Goal: Information Seeking & Learning: Learn about a topic

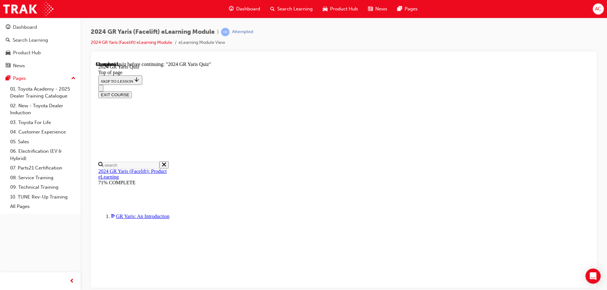
scroll to position [22, 0]
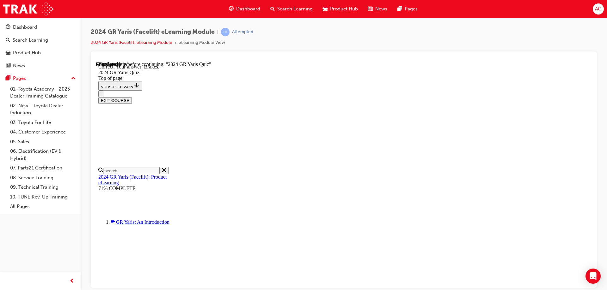
scroll to position [237, 0]
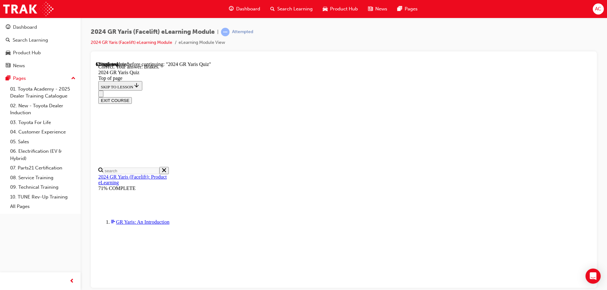
scroll to position [190, 0]
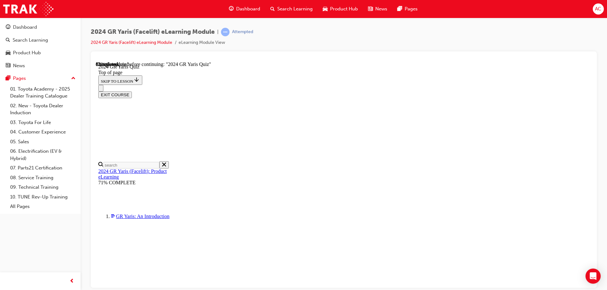
scroll to position [158, 0]
drag, startPoint x: 346, startPoint y: 179, endPoint x: 376, endPoint y: 251, distance: 78.1
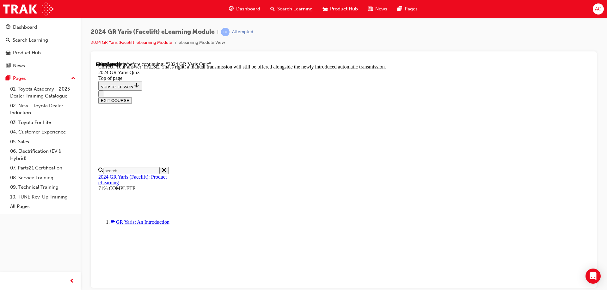
scroll to position [233, 0]
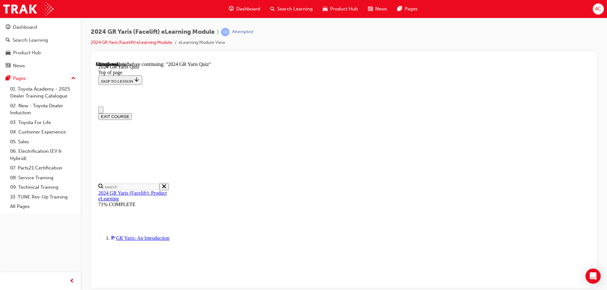
scroll to position [63, 0]
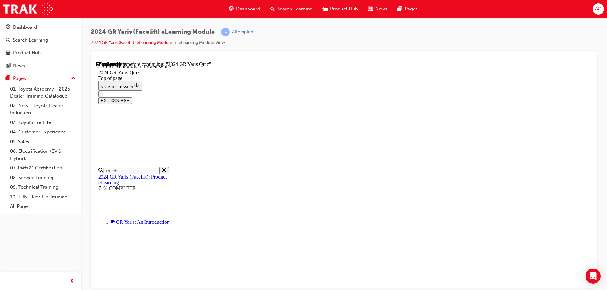
scroll to position [141, 0]
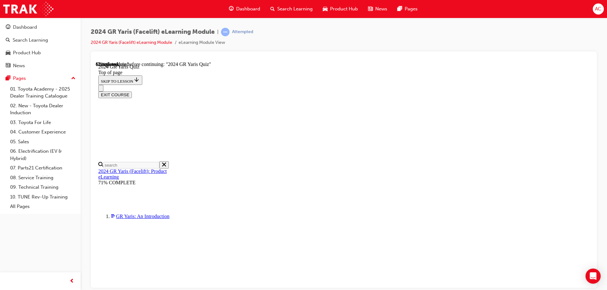
scroll to position [232, 0]
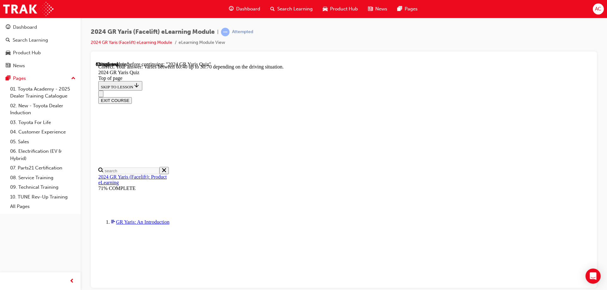
scroll to position [252, 0]
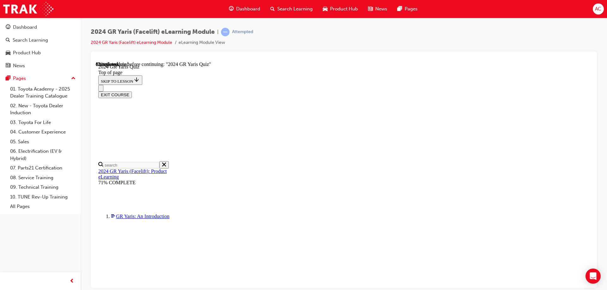
scroll to position [190, 0]
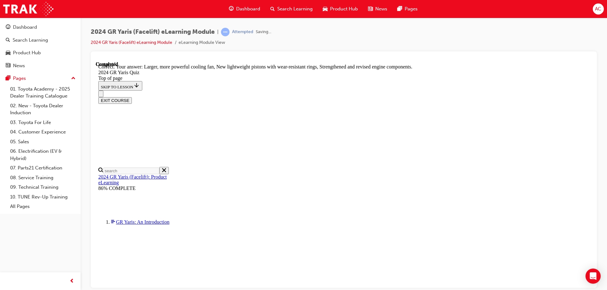
scroll to position [252, 0]
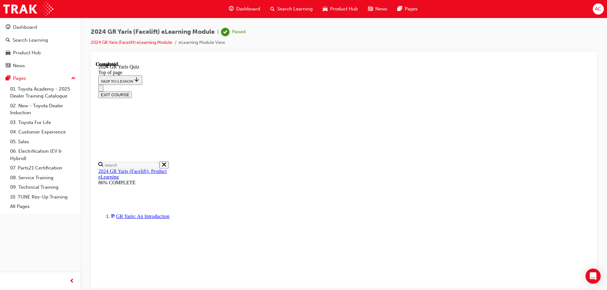
scroll to position [121, 0]
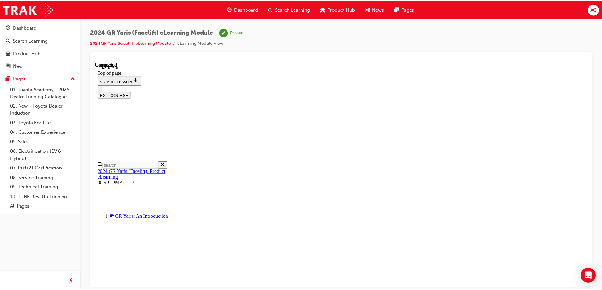
scroll to position [150, 0]
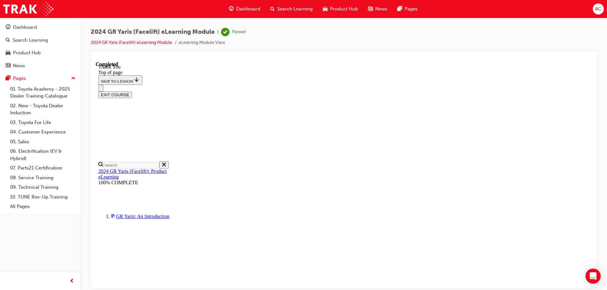
click at [250, 10] on span "Dashboard" at bounding box center [248, 8] width 24 height 7
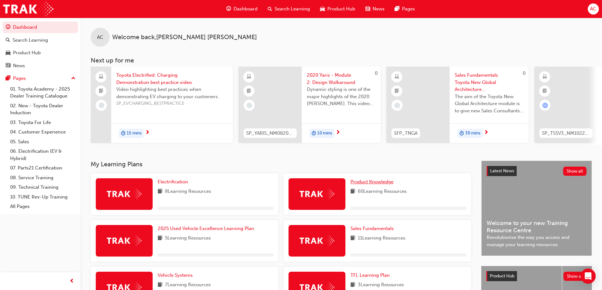
click at [390, 183] on span "Product Knowledge" at bounding box center [372, 182] width 43 height 6
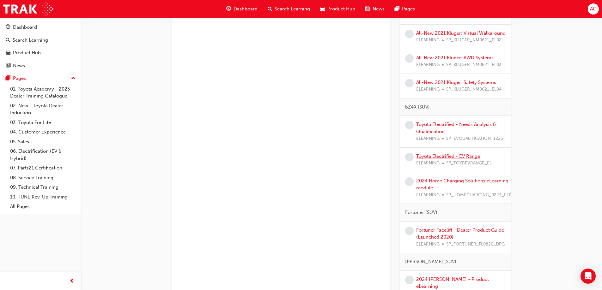
scroll to position [601, 0]
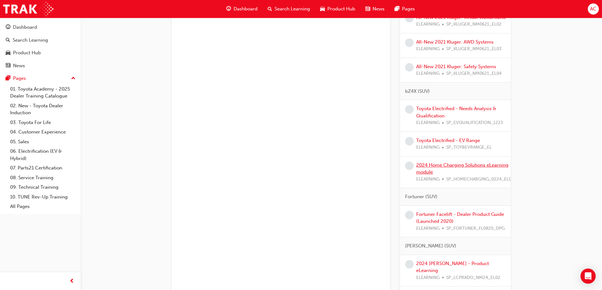
click at [458, 172] on link "2024 Home Charging Solutions eLearning module" at bounding box center [462, 168] width 92 height 13
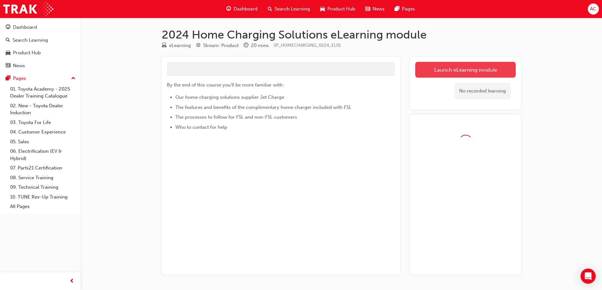
click at [484, 76] on link "Launch eLearning module" at bounding box center [465, 70] width 101 height 16
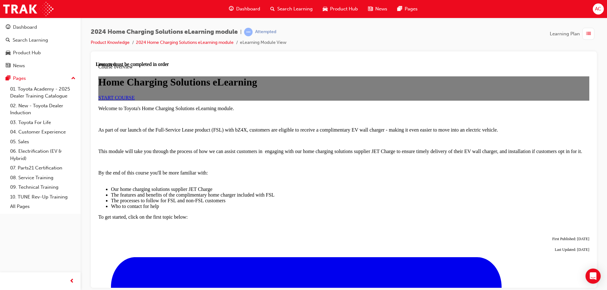
click at [135, 100] on link "START COURSE" at bounding box center [116, 97] width 36 height 5
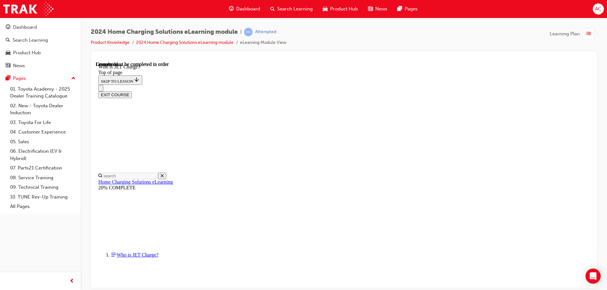
scroll to position [90, 0]
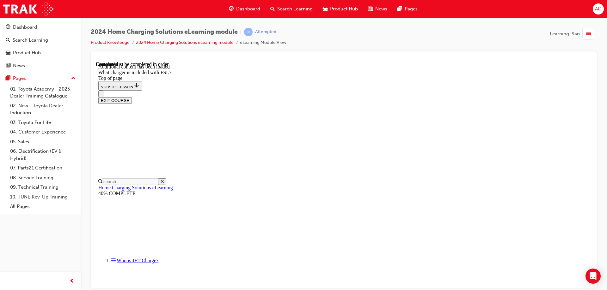
scroll to position [828, 0]
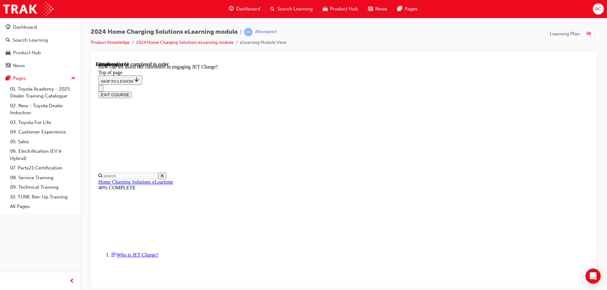
scroll to position [0, 0]
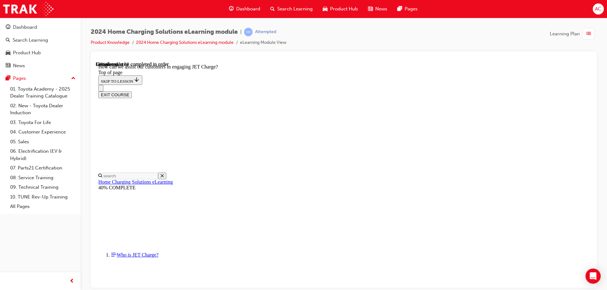
scroll to position [126, 0]
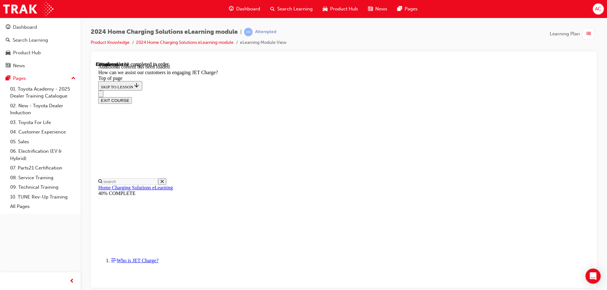
scroll to position [1365, 0]
drag, startPoint x: 350, startPoint y: 140, endPoint x: 376, endPoint y: 164, distance: 35.6
drag, startPoint x: 343, startPoint y: 137, endPoint x: 332, endPoint y: 162, distance: 26.8
drag, startPoint x: 354, startPoint y: 255, endPoint x: 384, endPoint y: 193, distance: 69.6
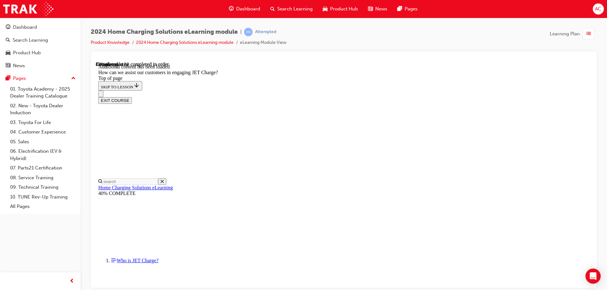
drag, startPoint x: 358, startPoint y: 167, endPoint x: 327, endPoint y: 168, distance: 31.0
drag, startPoint x: 354, startPoint y: 173, endPoint x: 284, endPoint y: 170, distance: 69.9
drag, startPoint x: 368, startPoint y: 201, endPoint x: 374, endPoint y: 155, distance: 46.5
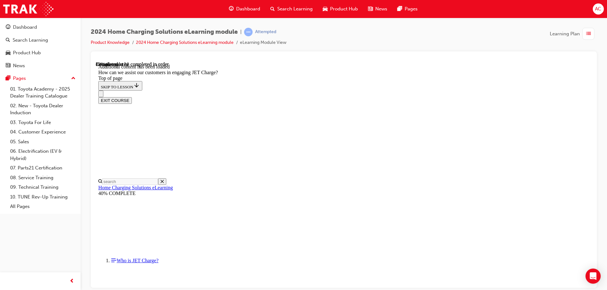
drag, startPoint x: 368, startPoint y: 194, endPoint x: 376, endPoint y: 131, distance: 64.4
drag, startPoint x: 350, startPoint y: 221, endPoint x: 373, endPoint y: 163, distance: 63.0
drag, startPoint x: 351, startPoint y: 260, endPoint x: 335, endPoint y: 261, distance: 15.2
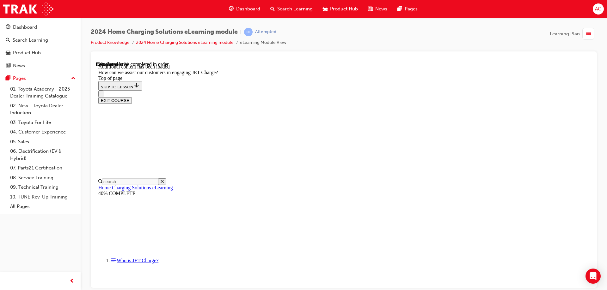
drag, startPoint x: 374, startPoint y: 164, endPoint x: 381, endPoint y: 192, distance: 29.7
drag, startPoint x: 364, startPoint y: 262, endPoint x: 383, endPoint y: 166, distance: 97.6
drag, startPoint x: 361, startPoint y: 231, endPoint x: 365, endPoint y: 235, distance: 5.6
drag, startPoint x: 364, startPoint y: 227, endPoint x: 403, endPoint y: 257, distance: 49.3
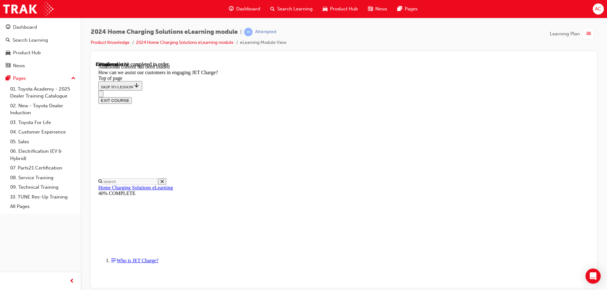
drag, startPoint x: 367, startPoint y: 227, endPoint x: 385, endPoint y: 226, distance: 17.7
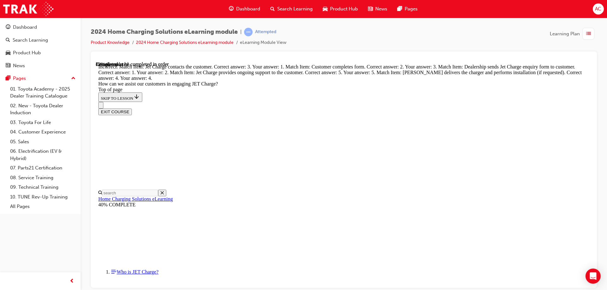
scroll to position [1397, 0]
drag, startPoint x: 361, startPoint y: 131, endPoint x: 339, endPoint y: 114, distance: 27.6
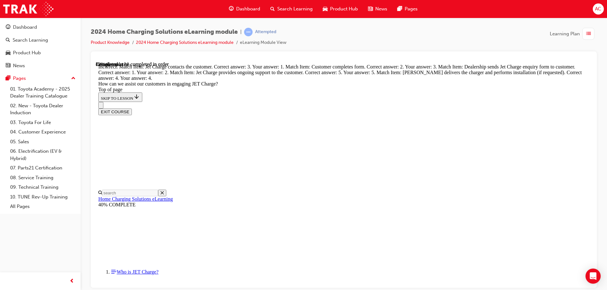
scroll to position [1420, 0]
drag, startPoint x: 354, startPoint y: 171, endPoint x: 381, endPoint y: 82, distance: 93.5
drag, startPoint x: 351, startPoint y: 143, endPoint x: 378, endPoint y: 110, distance: 42.4
drag, startPoint x: 342, startPoint y: 205, endPoint x: 387, endPoint y: 136, distance: 82.9
drag, startPoint x: 357, startPoint y: 178, endPoint x: 393, endPoint y: 176, distance: 35.8
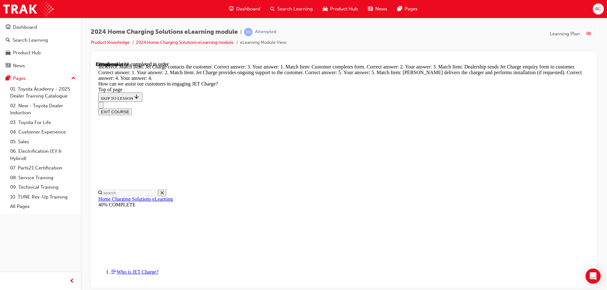
drag, startPoint x: 366, startPoint y: 198, endPoint x: 394, endPoint y: 197, distance: 28.1
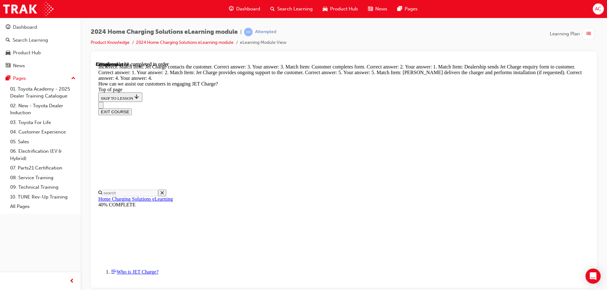
scroll to position [1389, 0]
drag, startPoint x: 339, startPoint y: 236, endPoint x: 393, endPoint y: 114, distance: 133.3
drag, startPoint x: 352, startPoint y: 174, endPoint x: 386, endPoint y: 138, distance: 49.7
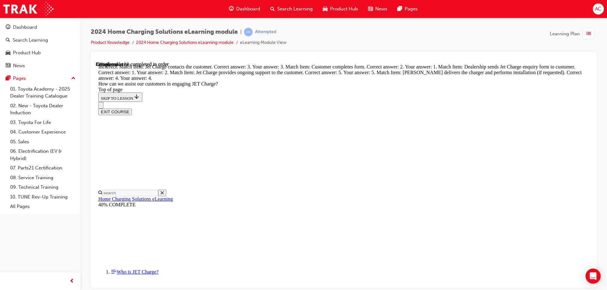
drag, startPoint x: 341, startPoint y: 234, endPoint x: 382, endPoint y: 167, distance: 78.4
drag, startPoint x: 360, startPoint y: 233, endPoint x: 395, endPoint y: 228, distance: 34.8
drag, startPoint x: 372, startPoint y: 205, endPoint x: 395, endPoint y: 206, distance: 23.1
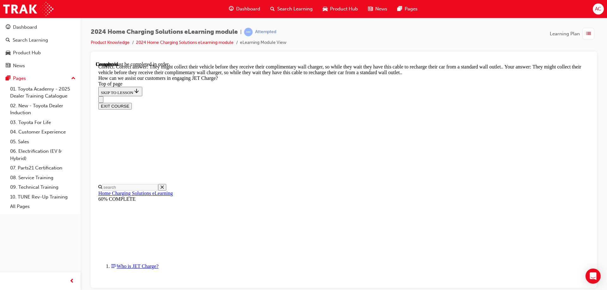
scroll to position [1742, 0]
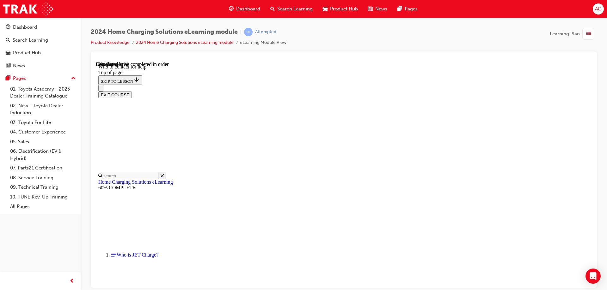
scroll to position [734, 0]
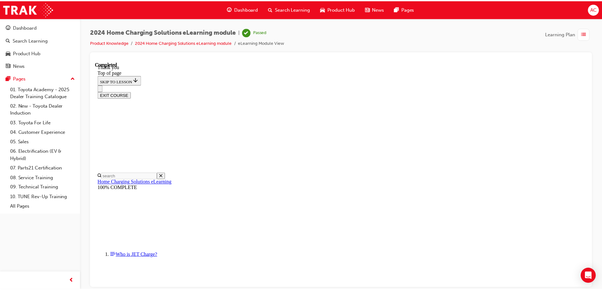
scroll to position [29, 0]
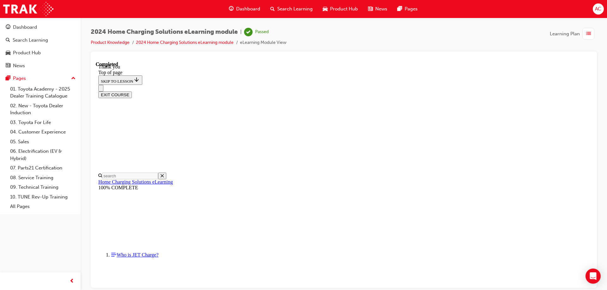
click at [247, 8] on span "Dashboard" at bounding box center [248, 8] width 24 height 7
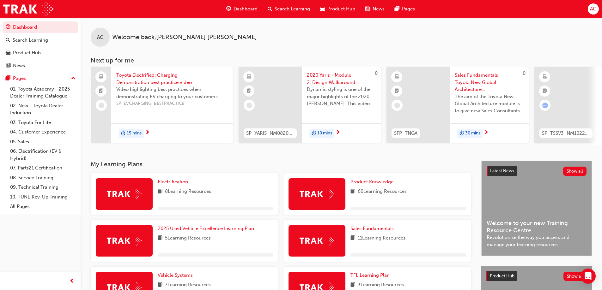
click at [379, 183] on span "Product Knowledge" at bounding box center [372, 182] width 43 height 6
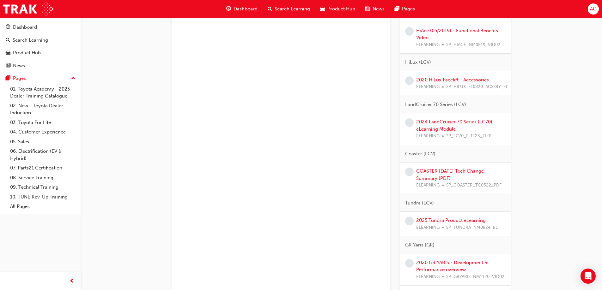
scroll to position [1069, 0]
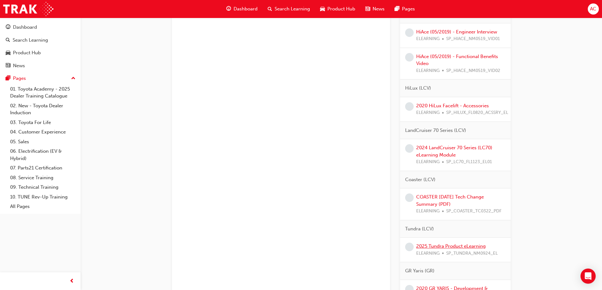
click at [443, 247] on link "2025 Tundra Product eLearning" at bounding box center [451, 247] width 70 height 6
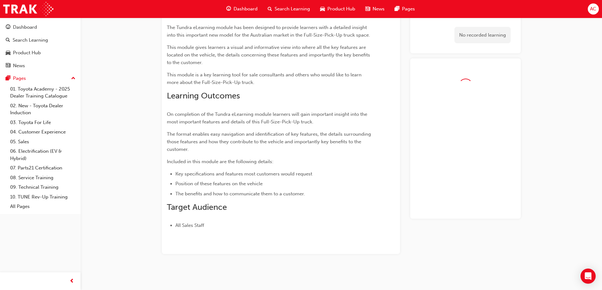
scroll to position [87, 0]
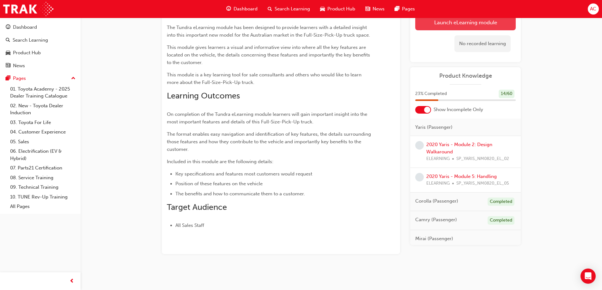
click at [470, 29] on link "Launch eLearning module" at bounding box center [465, 23] width 101 height 16
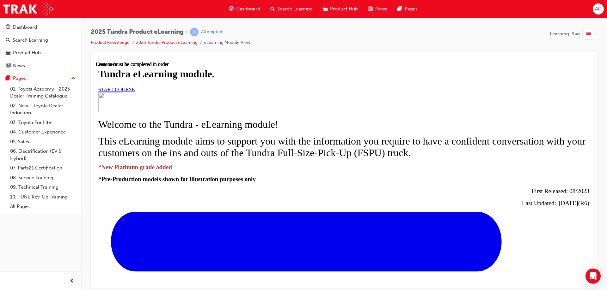
click at [135, 92] on link "START COURSE" at bounding box center [116, 89] width 36 height 5
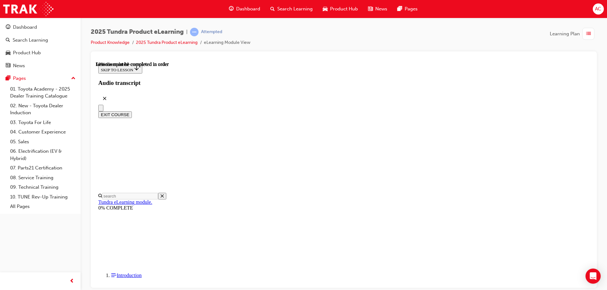
scroll to position [331, 0]
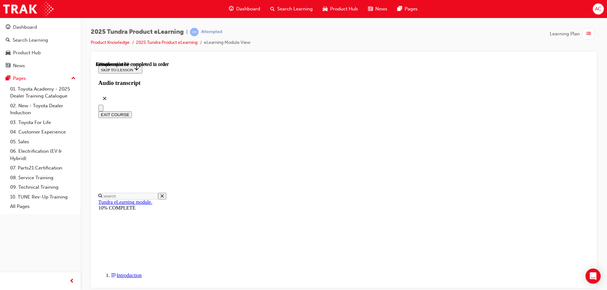
drag, startPoint x: 370, startPoint y: 212, endPoint x: 358, endPoint y: 214, distance: 12.2
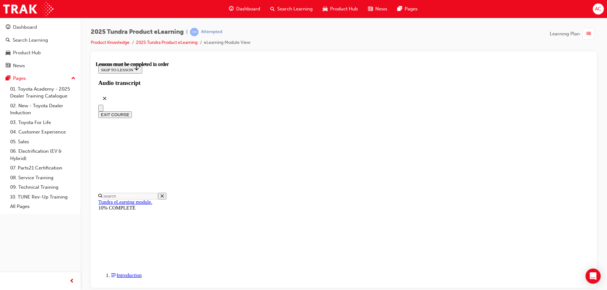
drag, startPoint x: 440, startPoint y: 226, endPoint x: 445, endPoint y: 225, distance: 4.8
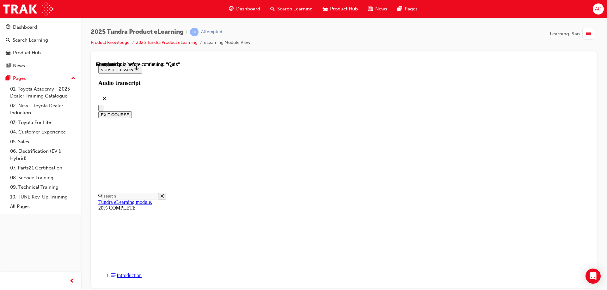
radio input "true"
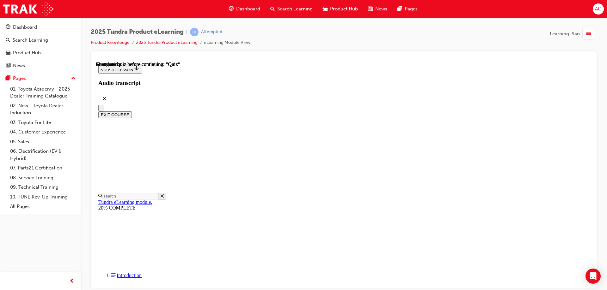
radio input "true"
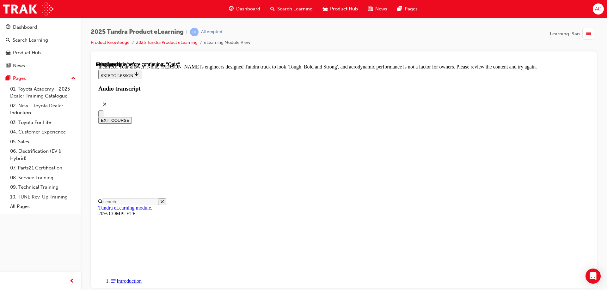
scroll to position [203, 0]
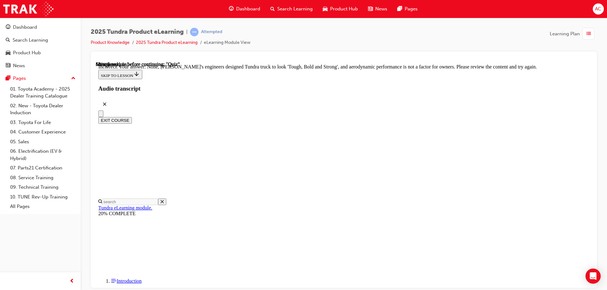
radio input "true"
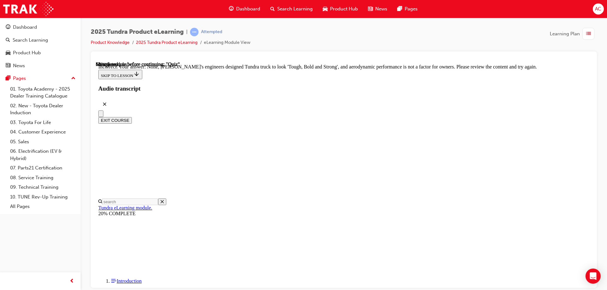
radio input "true"
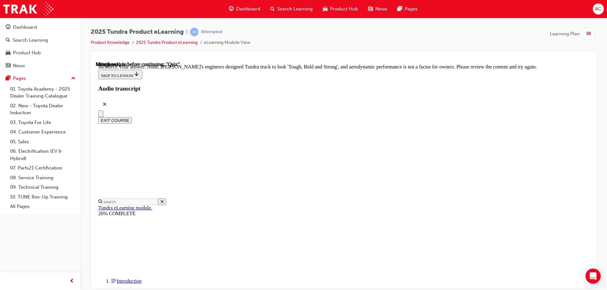
radio input "true"
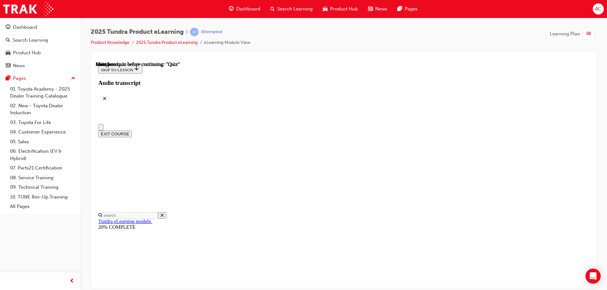
scroll to position [117, 0]
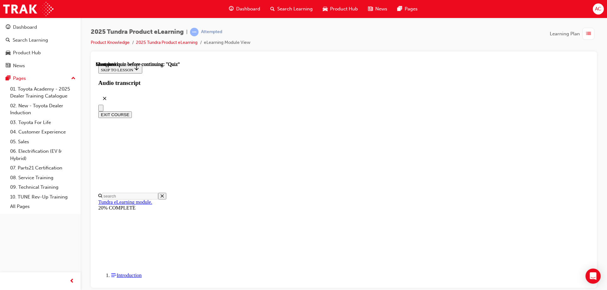
radio input "true"
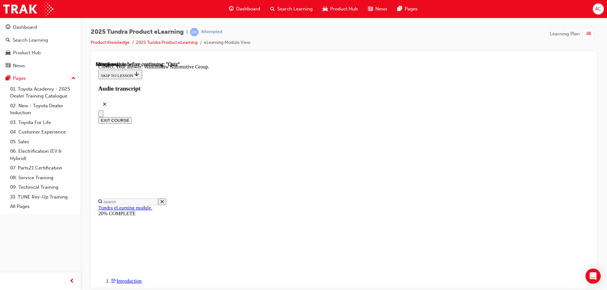
scroll to position [134, 0]
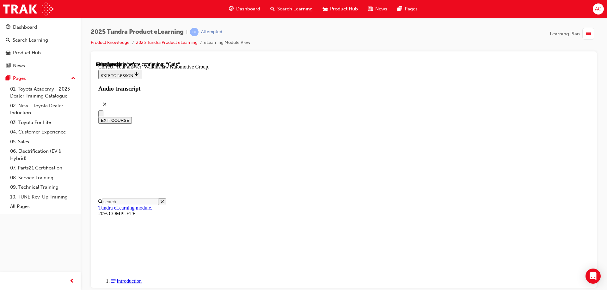
radio input "true"
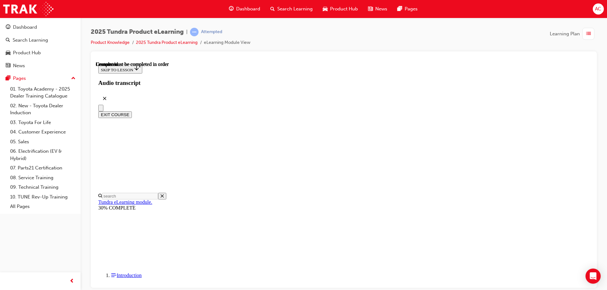
scroll to position [117, 0]
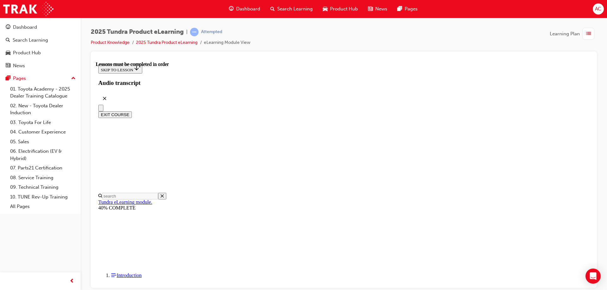
drag, startPoint x: 284, startPoint y: 201, endPoint x: 294, endPoint y: 188, distance: 16.1
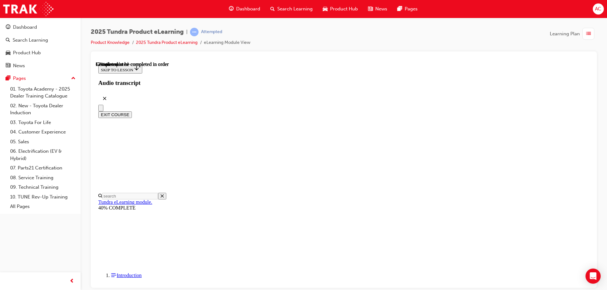
drag, startPoint x: 350, startPoint y: 115, endPoint x: 339, endPoint y: 125, distance: 15.2
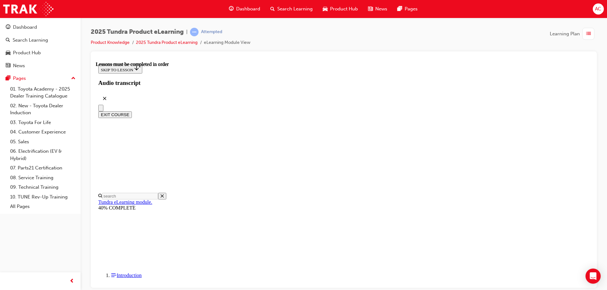
drag, startPoint x: 296, startPoint y: 243, endPoint x: 305, endPoint y: 224, distance: 21.6
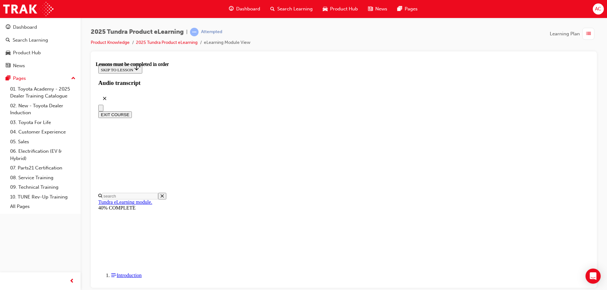
scroll to position [590, 0]
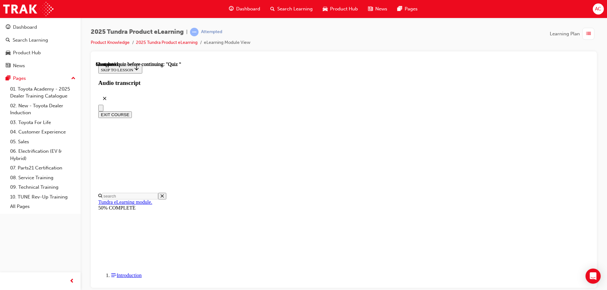
radio input "true"
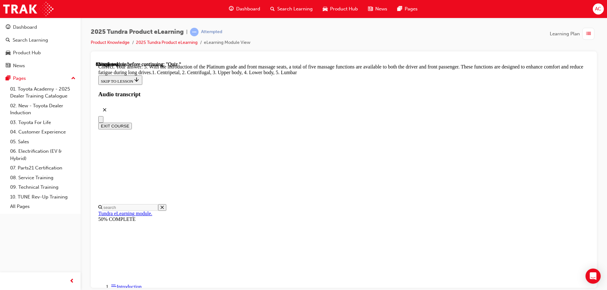
scroll to position [159, 0]
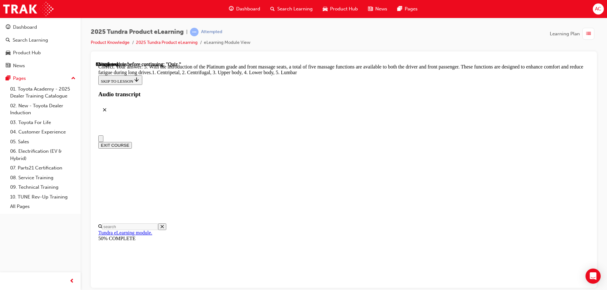
scroll to position [32, 0]
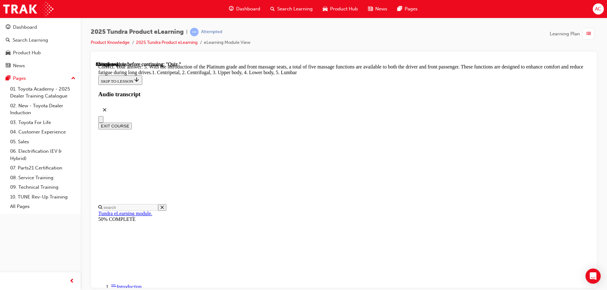
radio input "true"
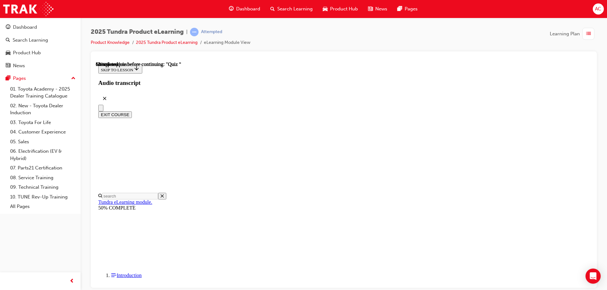
radio input "true"
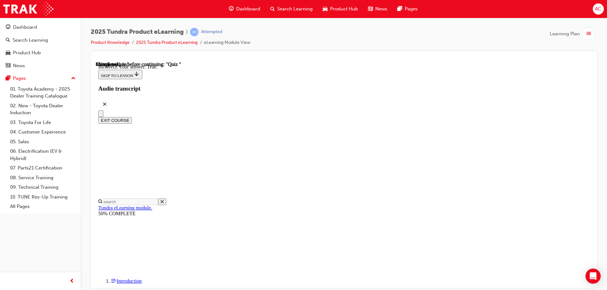
scroll to position [72, 0]
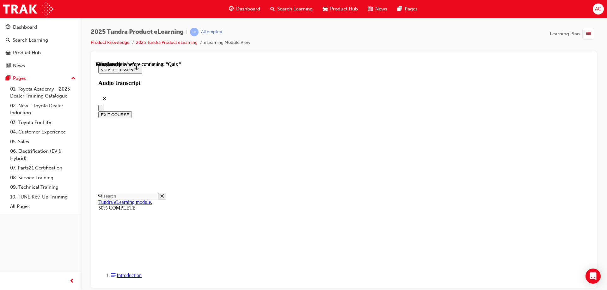
scroll to position [60, 0]
radio input "true"
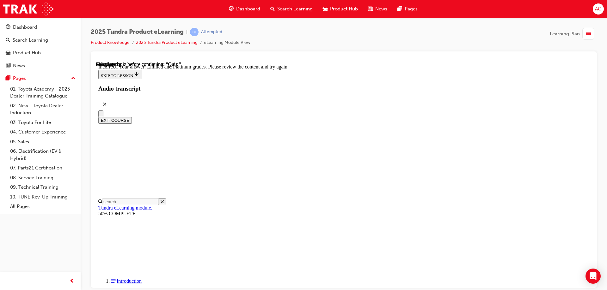
scroll to position [118, 0]
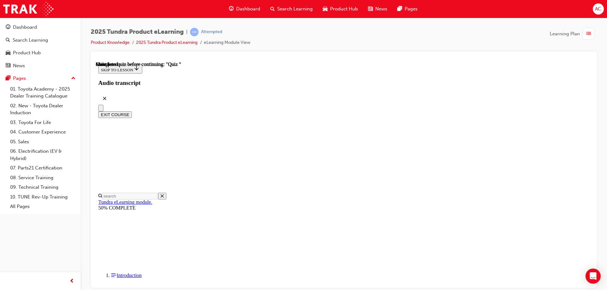
scroll to position [95, 0]
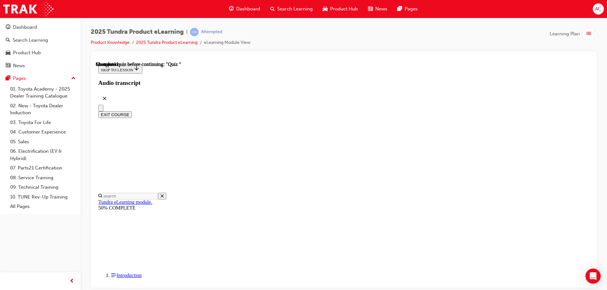
drag, startPoint x: 309, startPoint y: 250, endPoint x: 350, endPoint y: 249, distance: 40.2
radio input "true"
drag, startPoint x: 383, startPoint y: 288, endPoint x: 386, endPoint y: 285, distance: 3.9
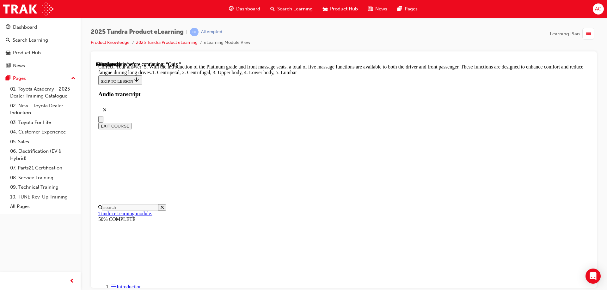
scroll to position [159, 0]
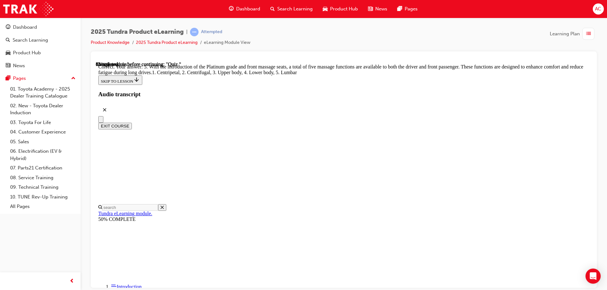
radio input "true"
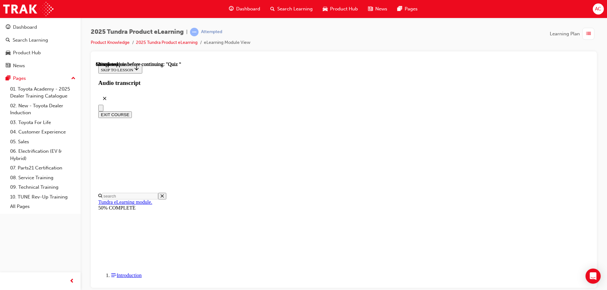
radio input "true"
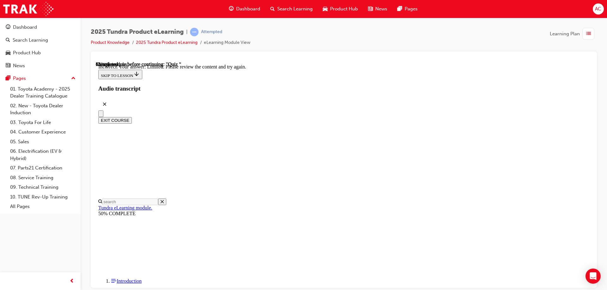
scroll to position [118, 0]
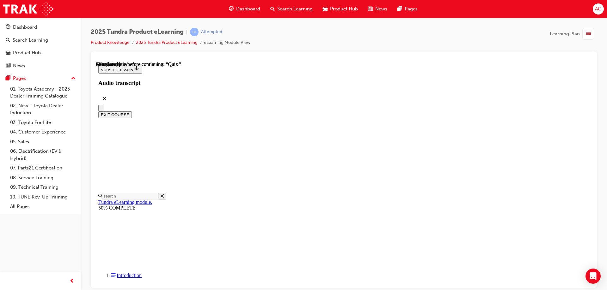
radio input "true"
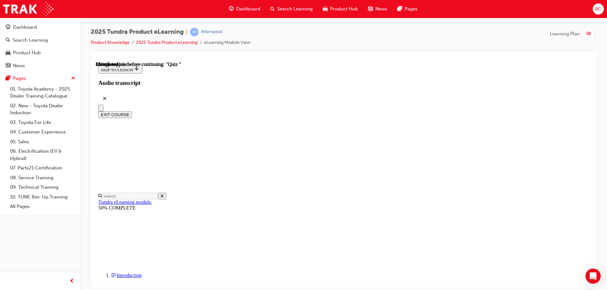
radio input "true"
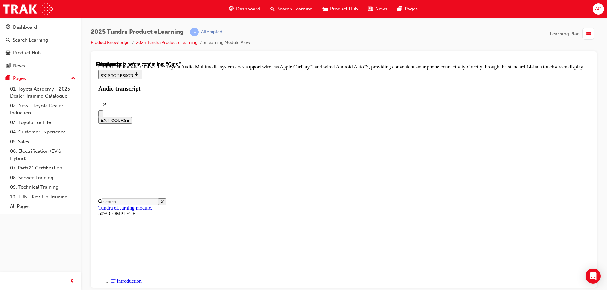
scroll to position [119, 0]
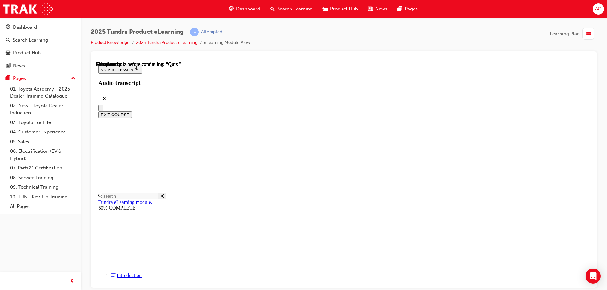
scroll to position [117, 0]
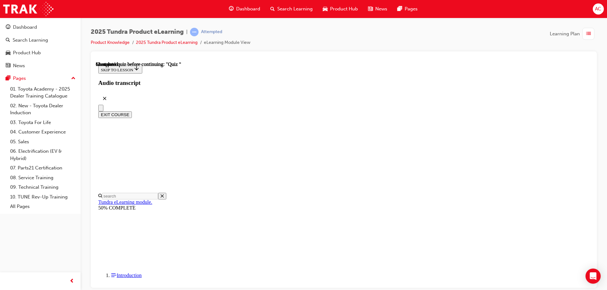
radio input "true"
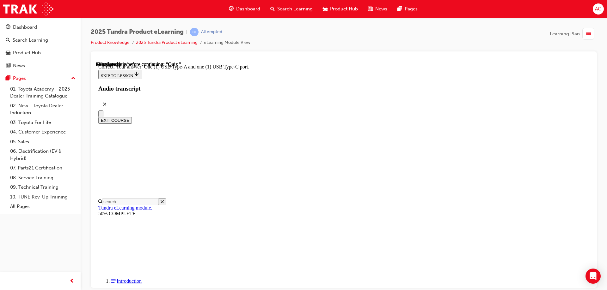
radio input "true"
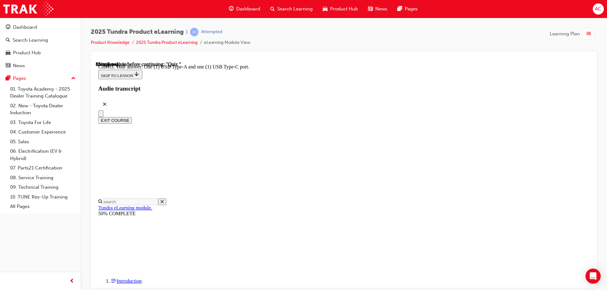
radio input "true"
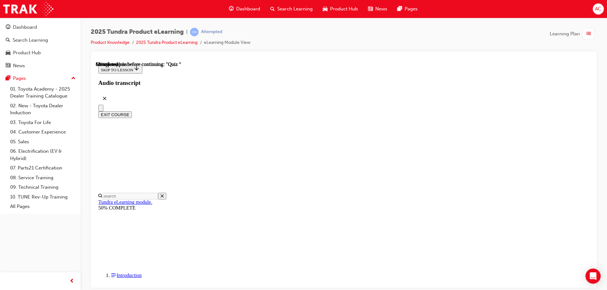
scroll to position [70, 0]
radio input "true"
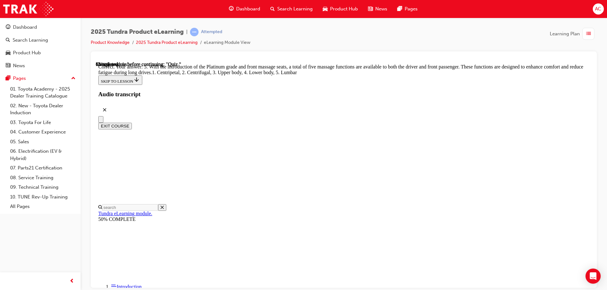
scroll to position [159, 0]
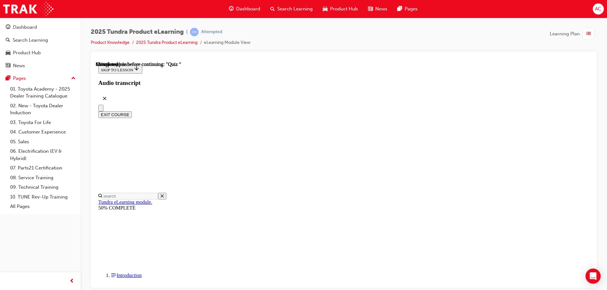
radio input "true"
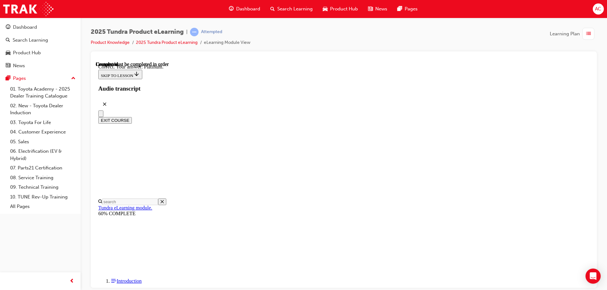
scroll to position [87, 0]
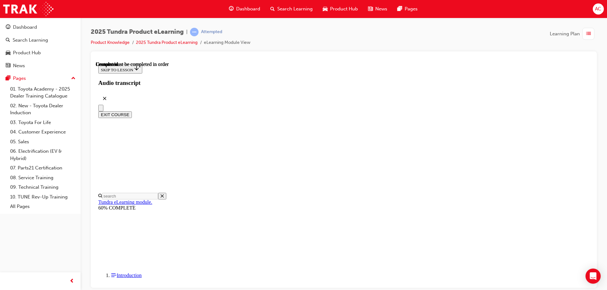
scroll to position [117, 0]
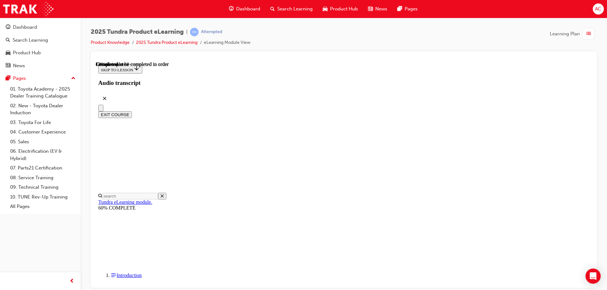
drag, startPoint x: 463, startPoint y: 244, endPoint x: 477, endPoint y: 244, distance: 13.6
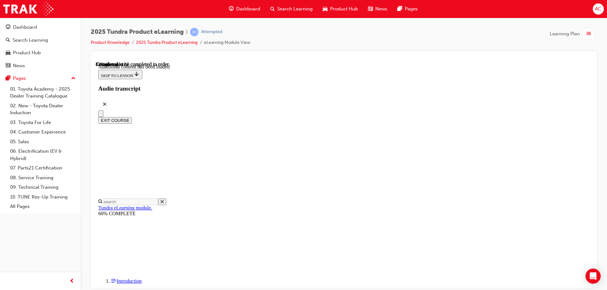
scroll to position [1486, 0]
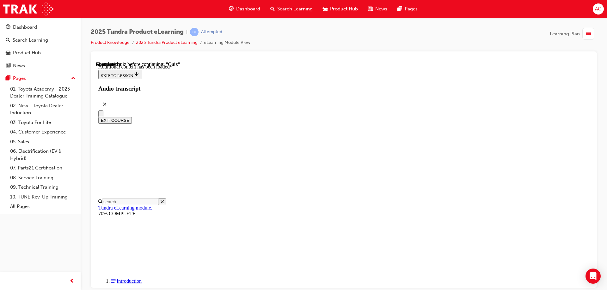
scroll to position [20, 0]
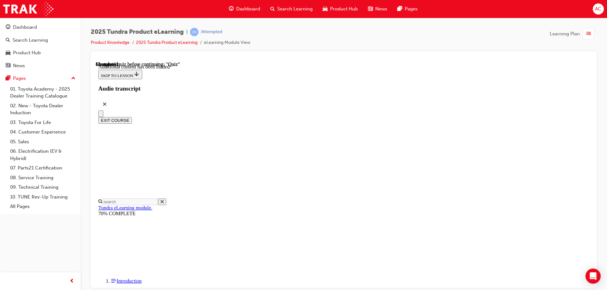
radio input "true"
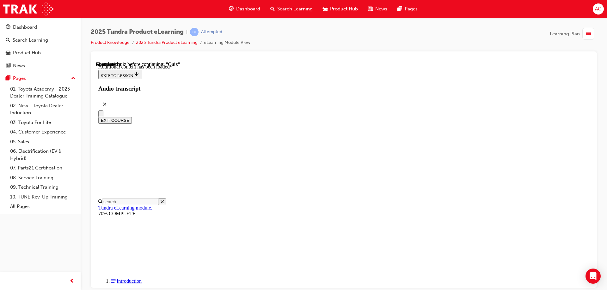
radio input "true"
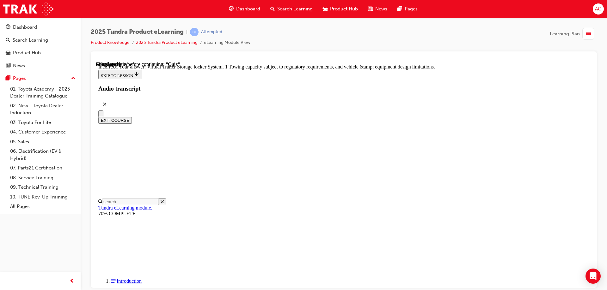
radio input "true"
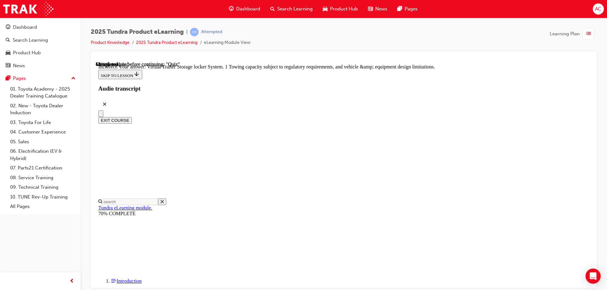
radio input "true"
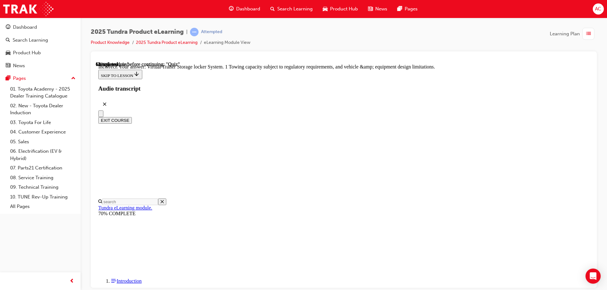
radio input "true"
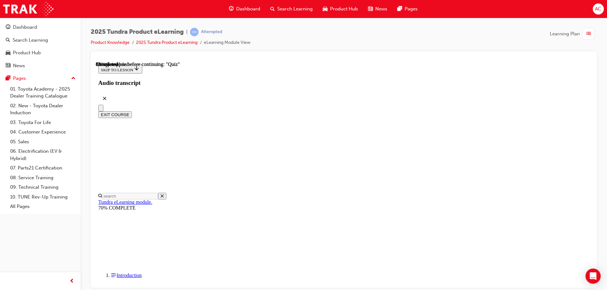
radio input "true"
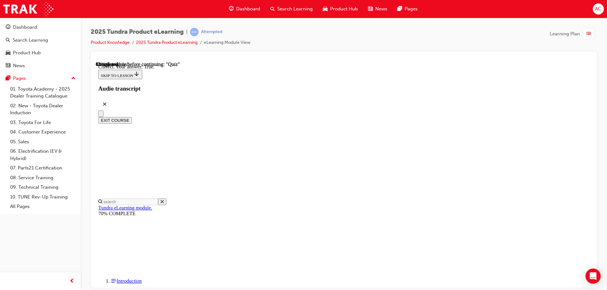
scroll to position [72, 0]
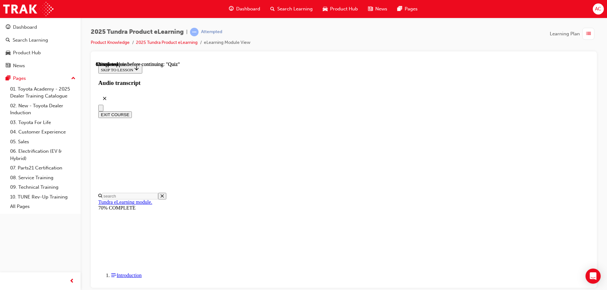
scroll to position [64, 0]
drag, startPoint x: 329, startPoint y: 160, endPoint x: 331, endPoint y: 167, distance: 6.8
radio input "true"
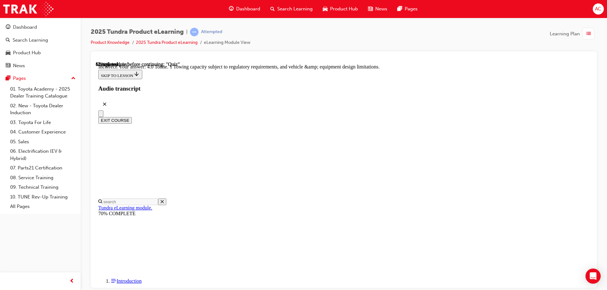
scroll to position [173, 0]
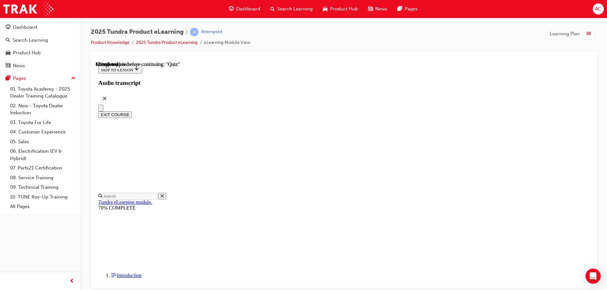
scroll to position [95, 0]
radio input "true"
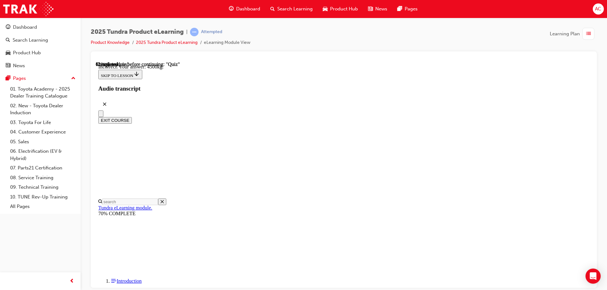
scroll to position [186, 0]
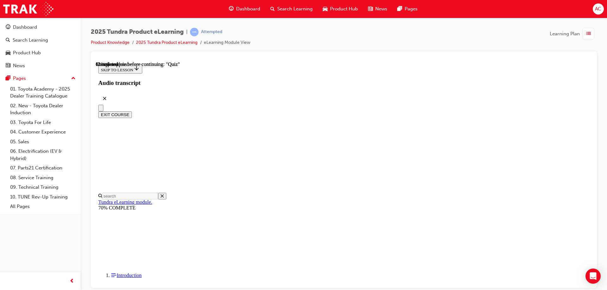
scroll to position [63, 0]
radio input "true"
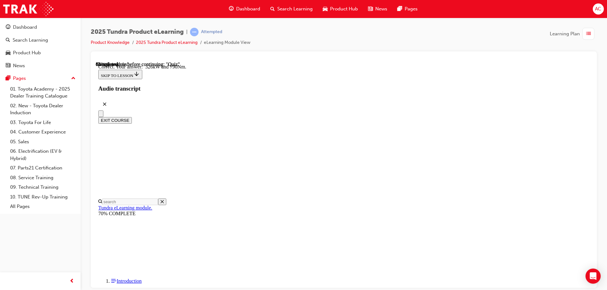
scroll to position [134, 0]
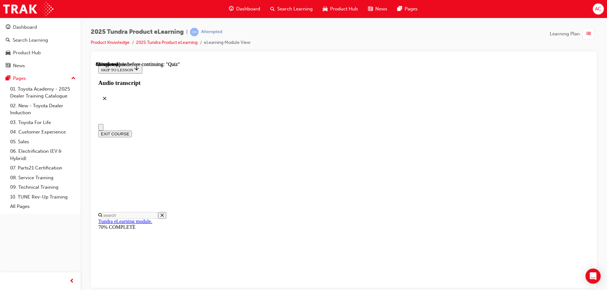
scroll to position [95, 0]
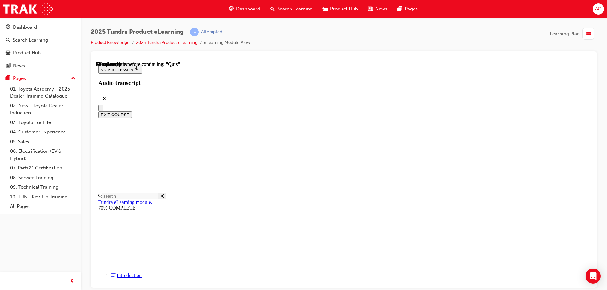
radio input "true"
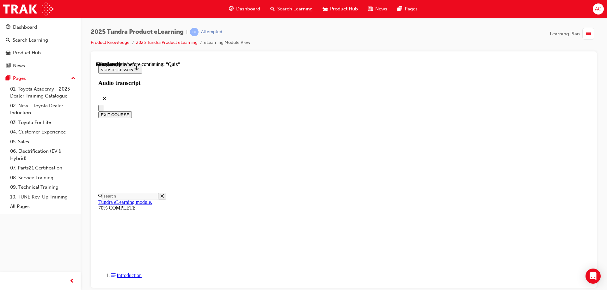
radio input "true"
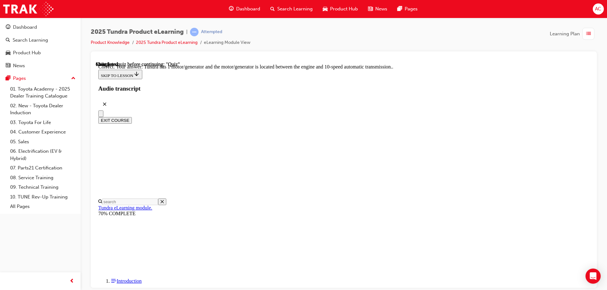
scroll to position [121, 0]
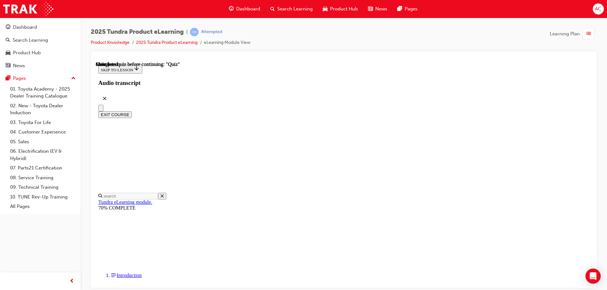
scroll to position [117, 0]
drag, startPoint x: 299, startPoint y: 206, endPoint x: 303, endPoint y: 208, distance: 4.5
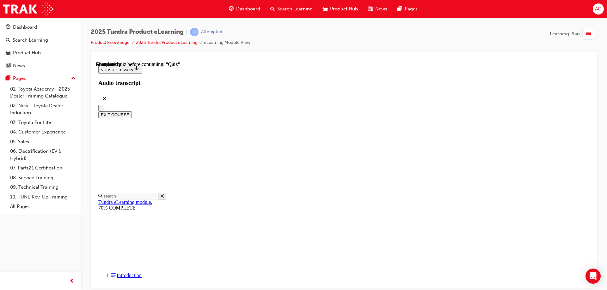
radio input "true"
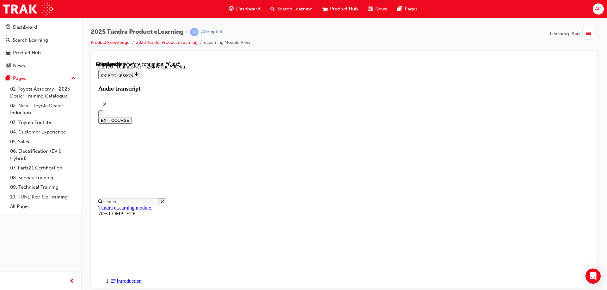
scroll to position [134, 0]
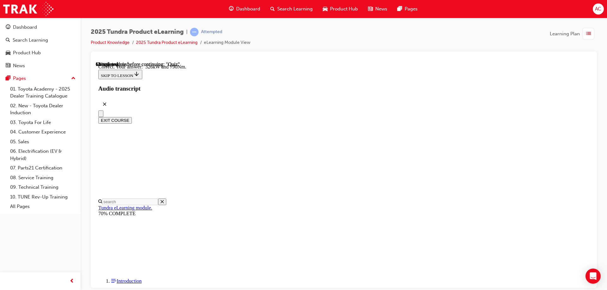
radio input "true"
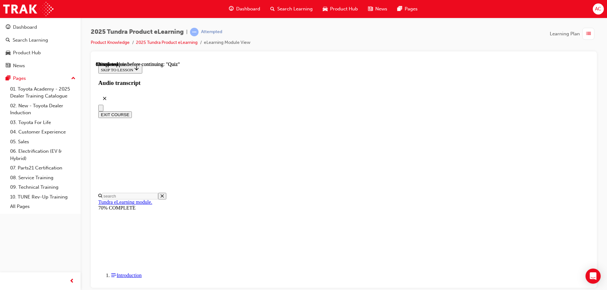
radio input "true"
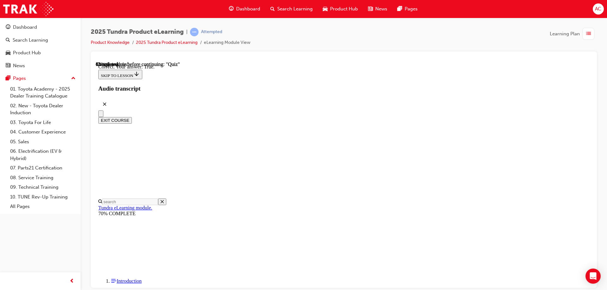
scroll to position [72, 0]
drag, startPoint x: 393, startPoint y: 256, endPoint x: 399, endPoint y: 254, distance: 6.4
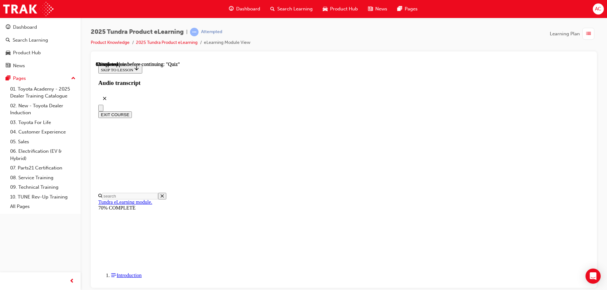
scroll to position [96, 0]
radio input "true"
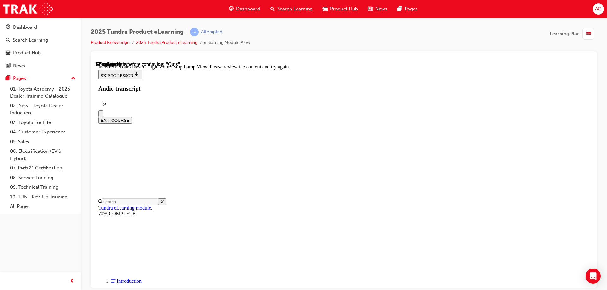
scroll to position [208, 0]
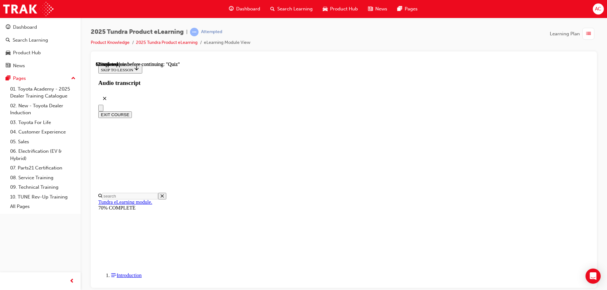
scroll to position [126, 0]
drag, startPoint x: 320, startPoint y: 222, endPoint x: 350, endPoint y: 242, distance: 36.3
radio input "true"
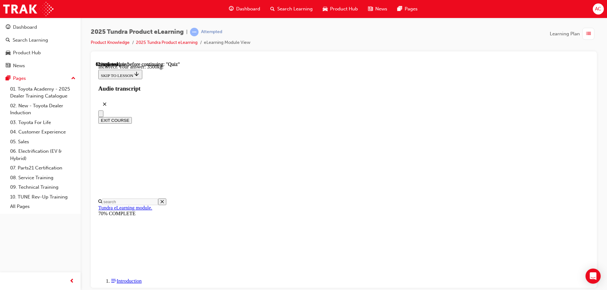
scroll to position [186, 0]
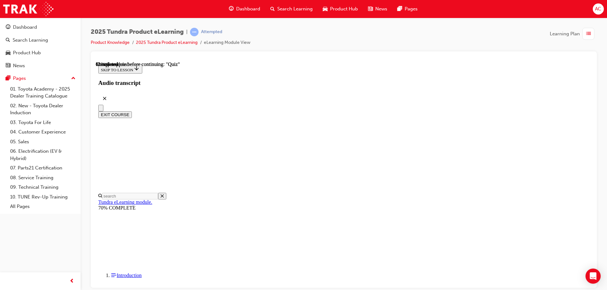
scroll to position [95, 0]
radio input "true"
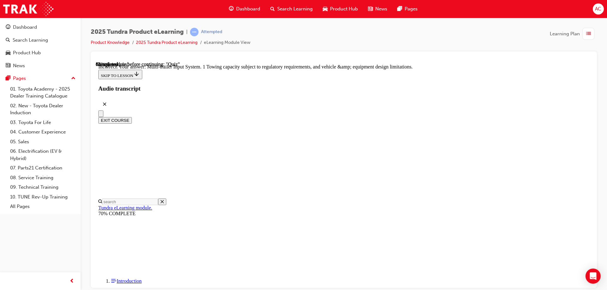
scroll to position [194, 0]
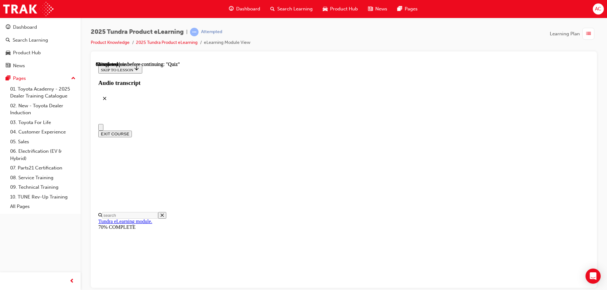
scroll to position [63, 0]
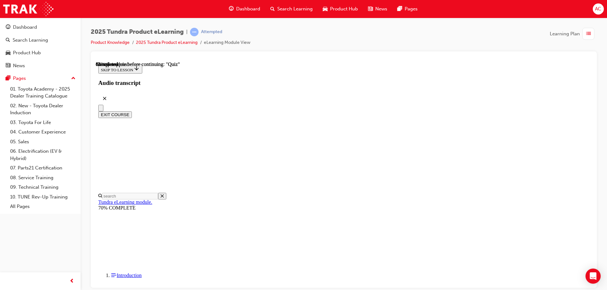
radio input "true"
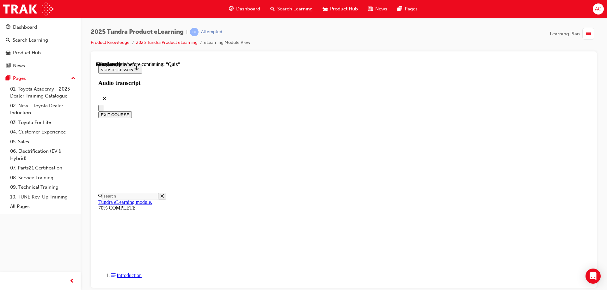
radio input "true"
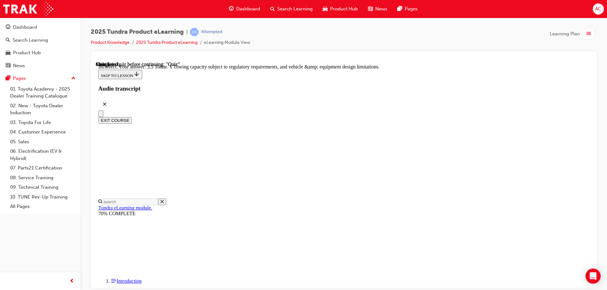
scroll to position [173, 0]
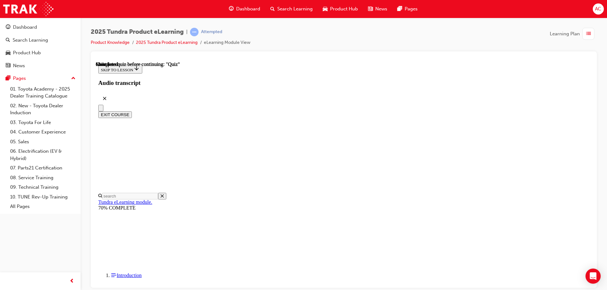
scroll to position [117, 0]
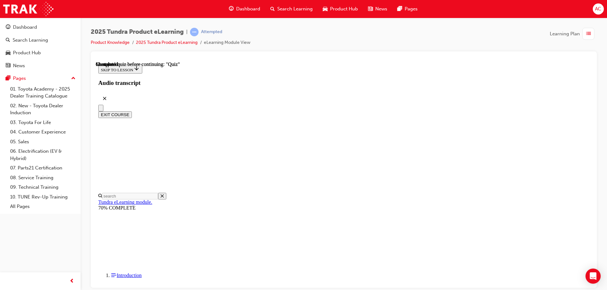
radio input "true"
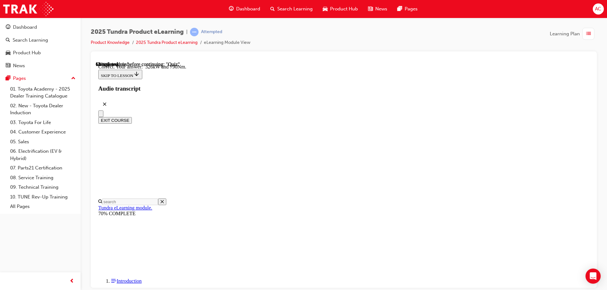
scroll to position [134, 0]
drag, startPoint x: 380, startPoint y: 267, endPoint x: 382, endPoint y: 260, distance: 6.7
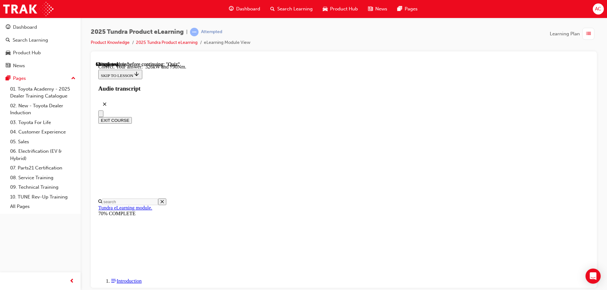
radio input "true"
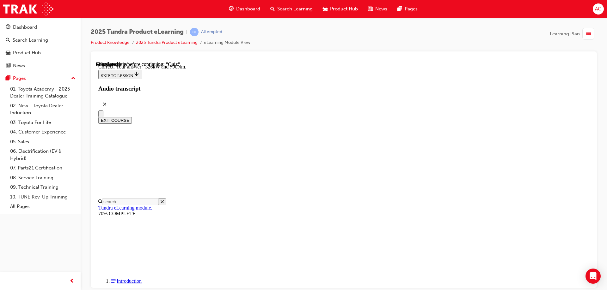
radio input "true"
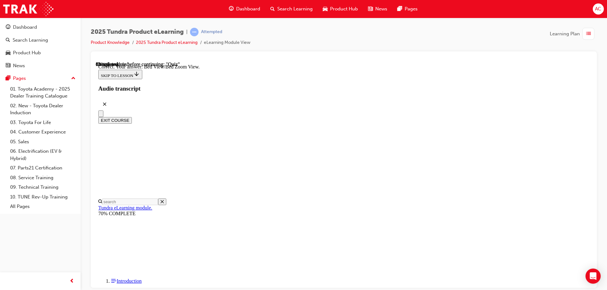
scroll to position [177, 0]
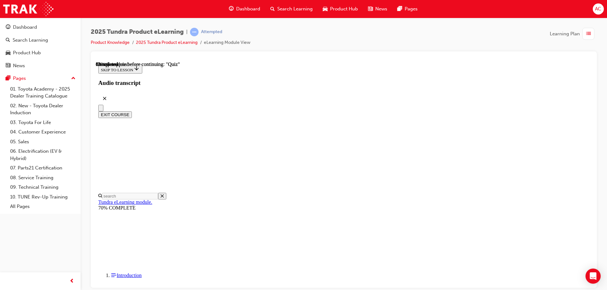
scroll to position [52, 0]
radio input "true"
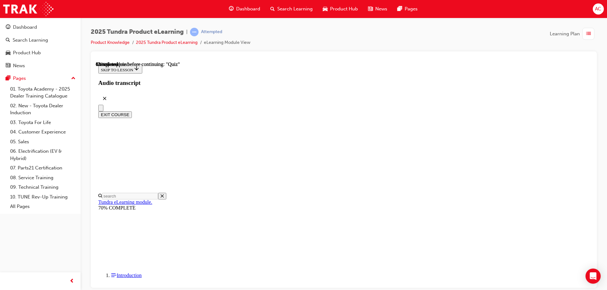
scroll to position [129, 0]
radio input "true"
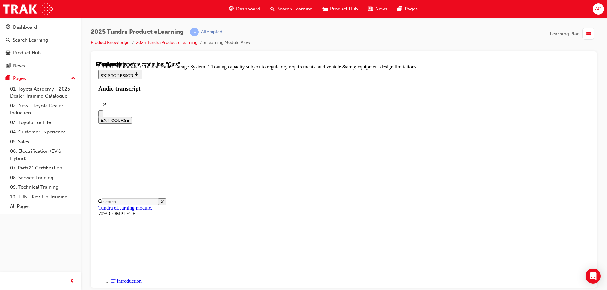
scroll to position [194, 0]
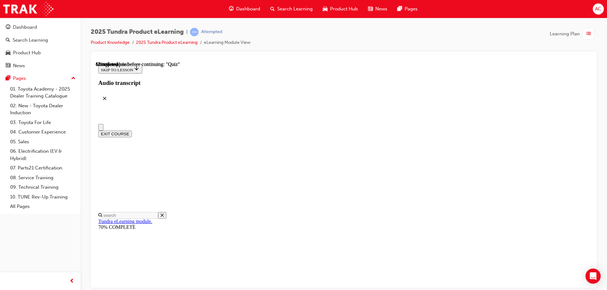
scroll to position [63, 0]
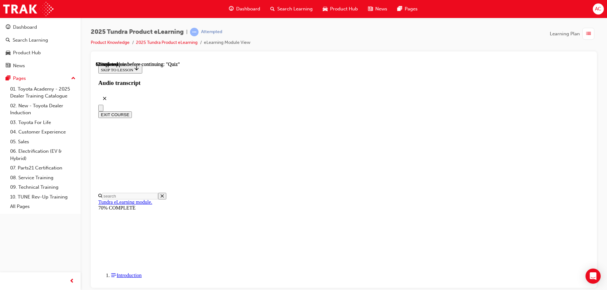
radio input "true"
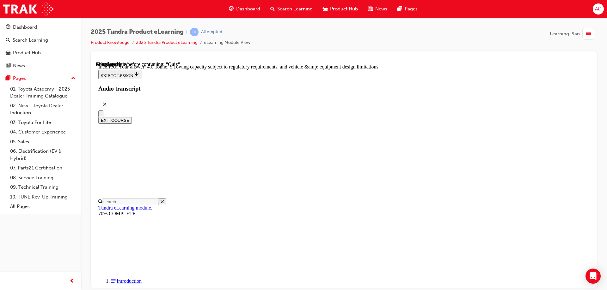
scroll to position [173, 0]
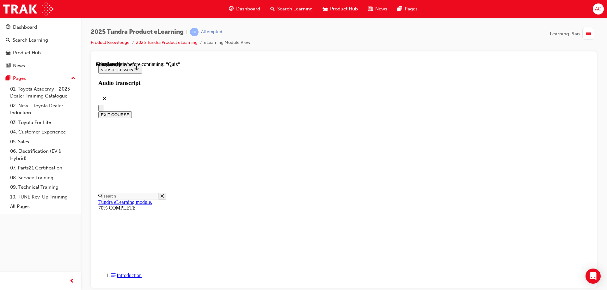
scroll to position [101, 0]
drag, startPoint x: 384, startPoint y: 168, endPoint x: 372, endPoint y: 190, distance: 24.3
radio input "true"
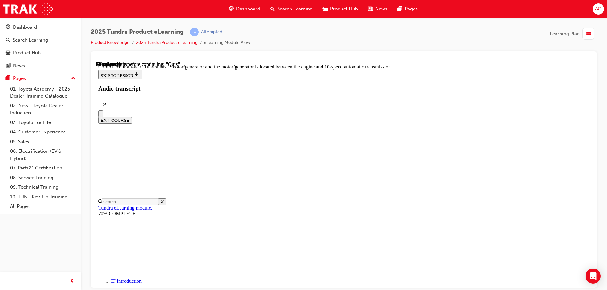
scroll to position [121, 0]
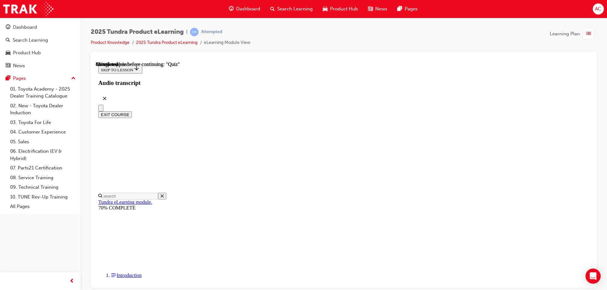
scroll to position [120, 0]
drag, startPoint x: 316, startPoint y: 234, endPoint x: 326, endPoint y: 236, distance: 9.4
radio input "true"
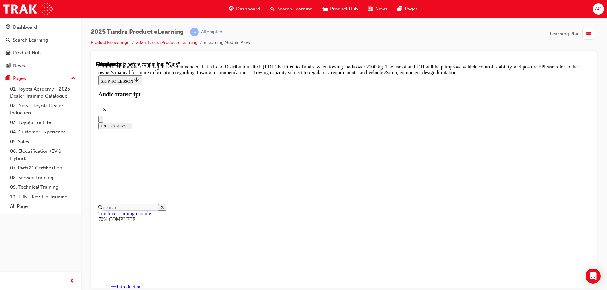
scroll to position [262, 0]
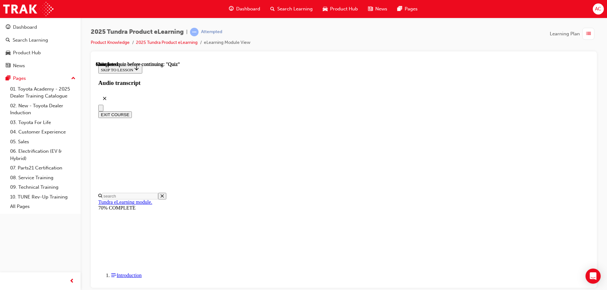
scroll to position [117, 0]
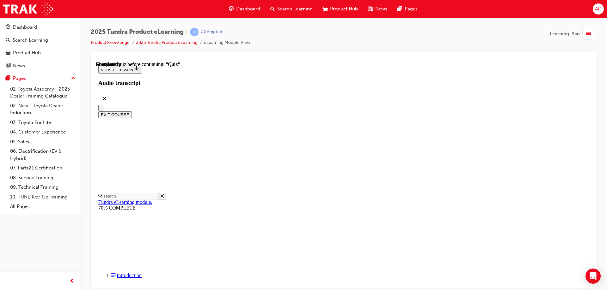
radio input "true"
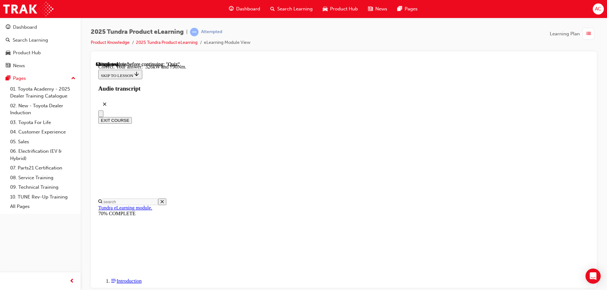
drag, startPoint x: 319, startPoint y: 183, endPoint x: 351, endPoint y: 205, distance: 39.5
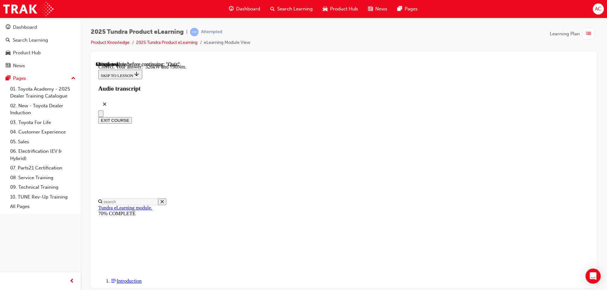
radio input "true"
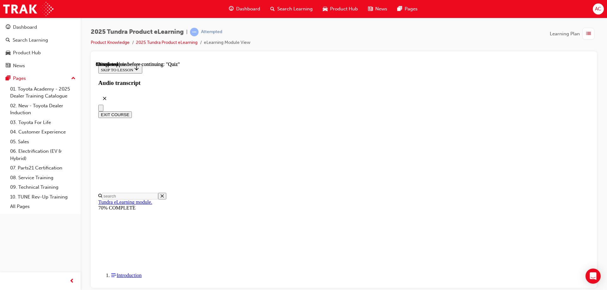
scroll to position [64, 0]
drag, startPoint x: 278, startPoint y: 120, endPoint x: 444, endPoint y: 133, distance: 167.1
copy div "[PERSON_NAME]'s powertrain, frame and suspension work together to give Tundra a…"
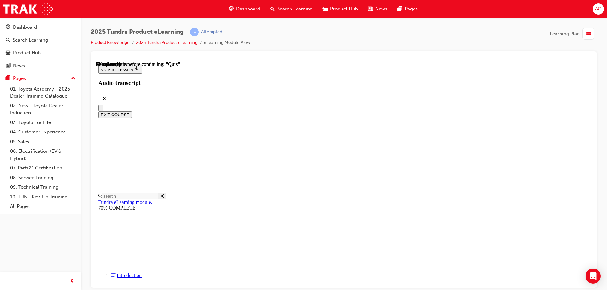
drag, startPoint x: 431, startPoint y: 129, endPoint x: 283, endPoint y: 129, distance: 147.9
copy p "Tundra an available max braked towing 1 capacity of up to …?"
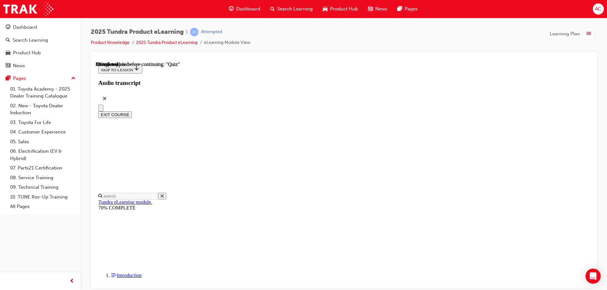
radio input "true"
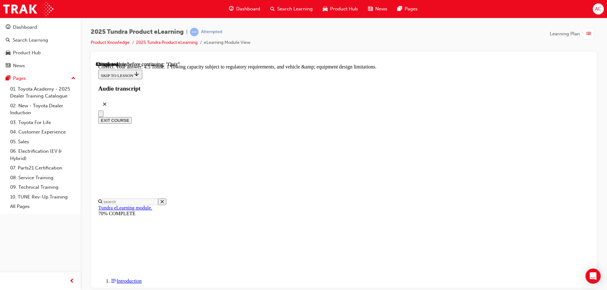
scroll to position [173, 0]
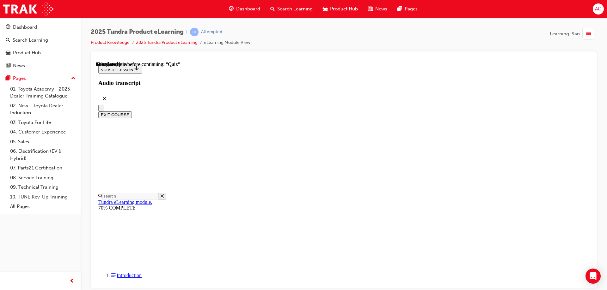
scroll to position [126, 0]
radio input "true"
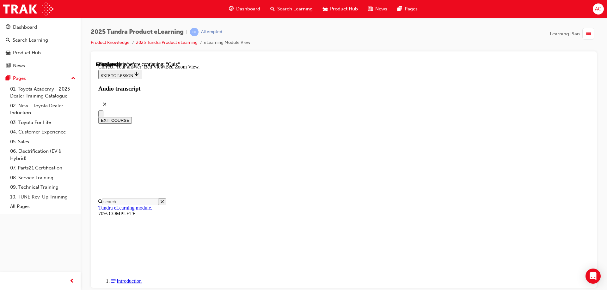
scroll to position [177, 0]
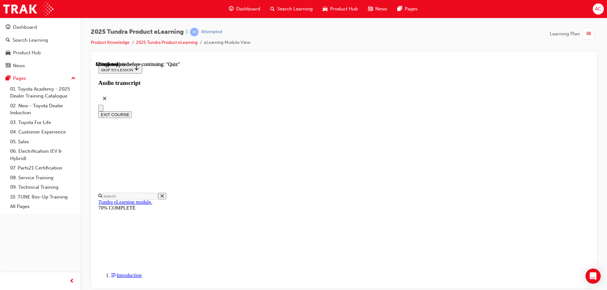
radio input "true"
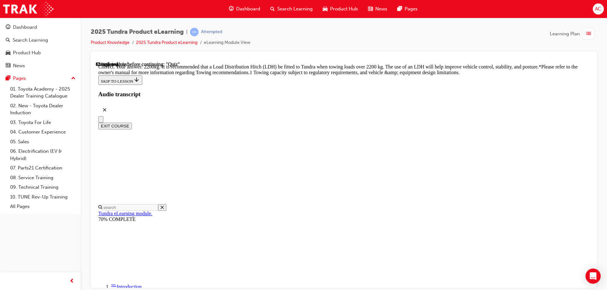
scroll to position [262, 0]
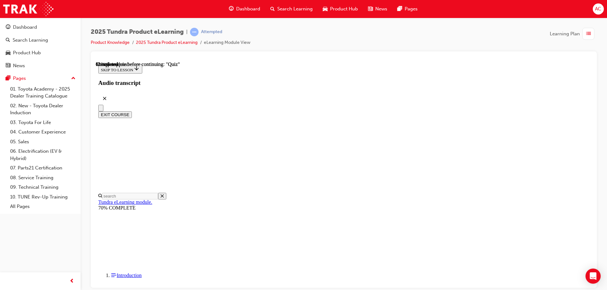
scroll to position [101, 0]
radio input "true"
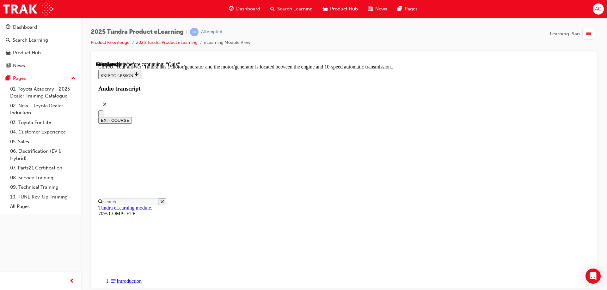
scroll to position [121, 0]
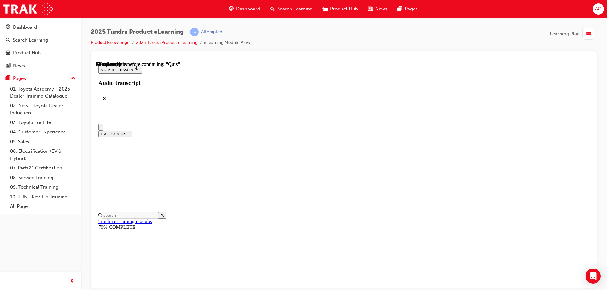
scroll to position [63, 0]
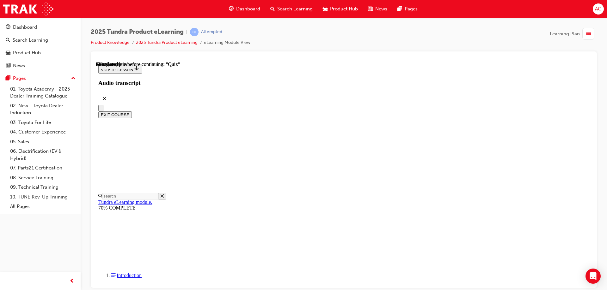
radio input "true"
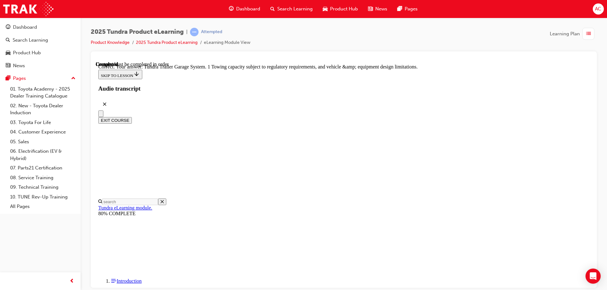
scroll to position [194, 0]
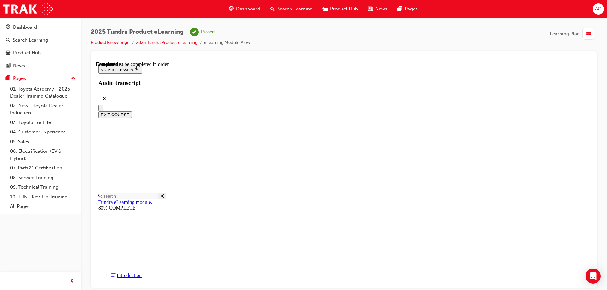
scroll to position [117, 0]
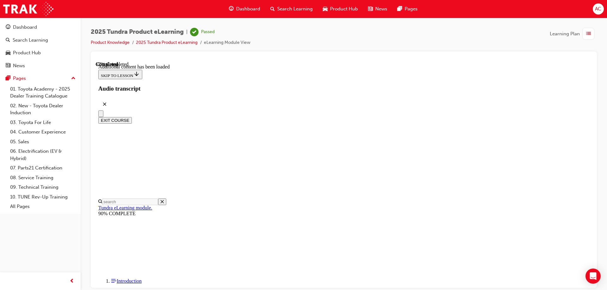
scroll to position [699, 0]
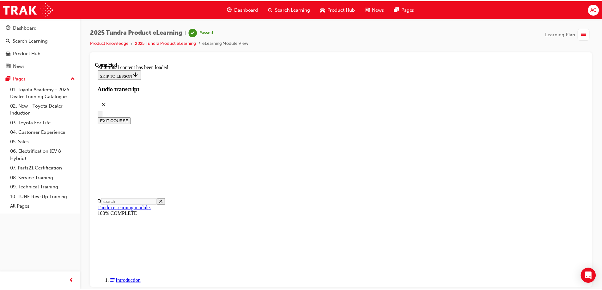
scroll to position [808, 0]
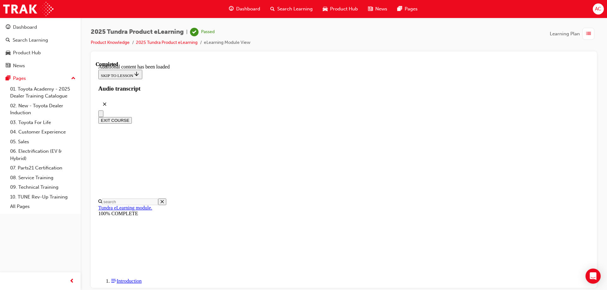
click at [247, 14] on div "Dashboard" at bounding box center [244, 9] width 41 height 13
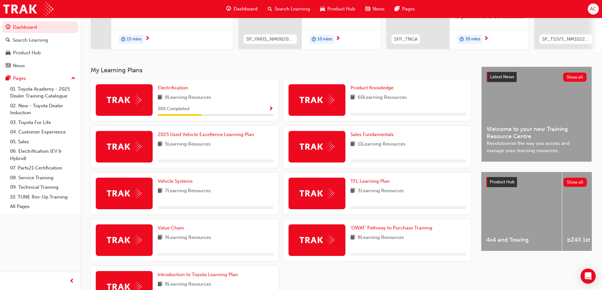
scroll to position [95, 0]
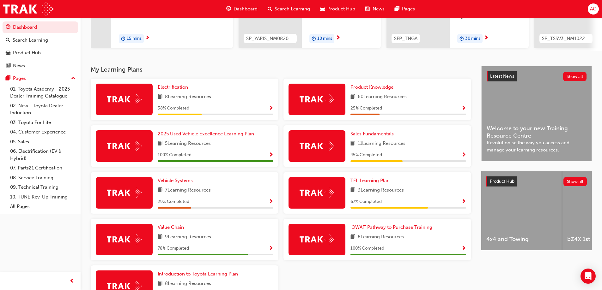
click at [388, 95] on div "Product Knowledge 60 Learning Resources 25 % Completed" at bounding box center [409, 100] width 116 height 32
click at [394, 91] on link "Product Knowledge" at bounding box center [374, 87] width 46 height 7
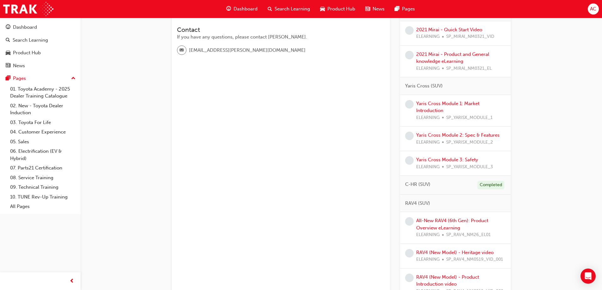
scroll to position [284, 0]
